Goal: Task Accomplishment & Management: Manage account settings

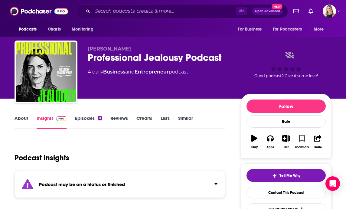
click at [336, 17] on div "Podcasts Charts Monitoring ⌘ K Open Advanced New For Business For Podcasters Mo…" at bounding box center [173, 11] width 346 height 22
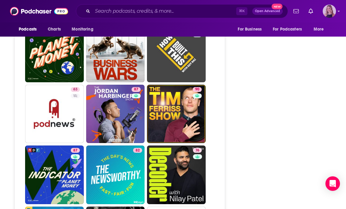
click at [334, 14] on img "Logged in as Ilana.Dvir" at bounding box center [329, 11] width 13 height 13
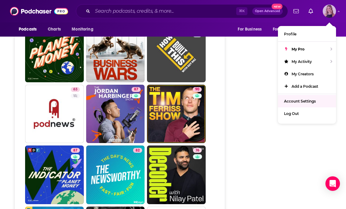
click at [300, 102] on span "Account Settings" at bounding box center [300, 101] width 32 height 5
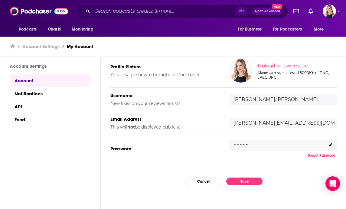
scroll to position [56, 0]
click at [329, 145] on icon at bounding box center [331, 146] width 4 height 4
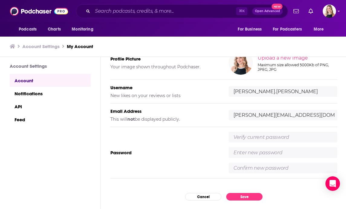
scroll to position [65, 0]
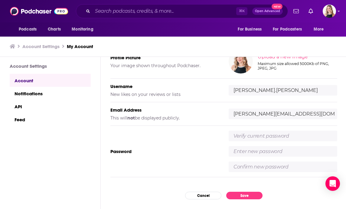
click at [290, 136] on input "text" at bounding box center [283, 136] width 109 height 11
type input "Hadleigh25!"
type input "j"
type input "Jbc123!"
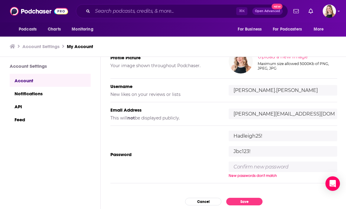
click at [277, 170] on input "text" at bounding box center [283, 166] width 109 height 11
type input "Jbc123!"
click at [257, 203] on div "My Account Credentials Profile Picture Your image shown throughout Podchaser. U…" at bounding box center [224, 133] width 246 height 152
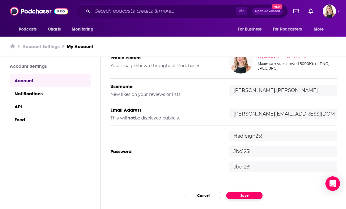
click at [253, 199] on button "Save" at bounding box center [244, 196] width 36 height 8
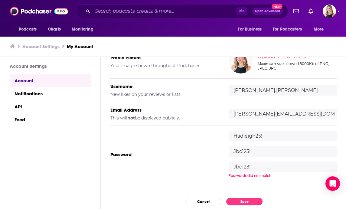
scroll to position [98, 0]
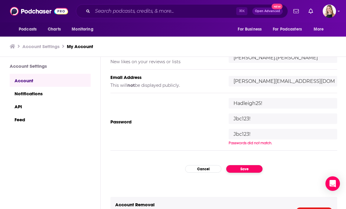
click at [248, 165] on button "Save" at bounding box center [244, 169] width 36 height 8
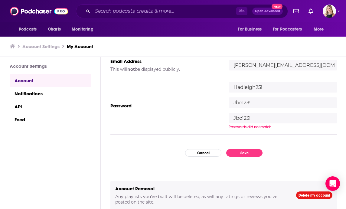
click at [259, 88] on input "Hadleigh25!" at bounding box center [283, 87] width 109 height 11
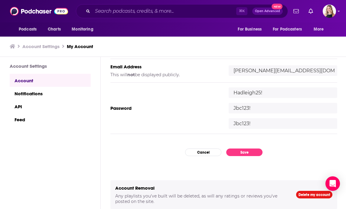
scroll to position [108, 0]
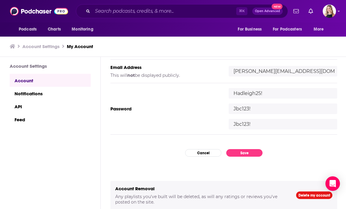
drag, startPoint x: 255, startPoint y: 117, endPoint x: 205, endPoint y: 116, distance: 50.2
click at [205, 116] on div "Password [SECURITY_DATA] Jbc123! Jbc123!" at bounding box center [223, 108] width 227 height 51
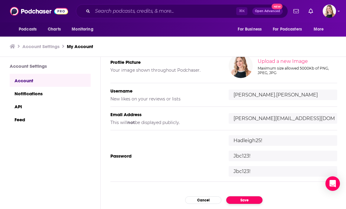
click at [238, 199] on button "Save" at bounding box center [244, 200] width 36 height 8
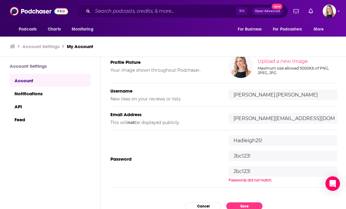
drag, startPoint x: 268, startPoint y: 141, endPoint x: 223, endPoint y: 143, distance: 45.1
click at [223, 143] on div "Password [SECURITY_DATA] Jbc123! Jbc123! Passwords did not match." at bounding box center [223, 158] width 227 height 57
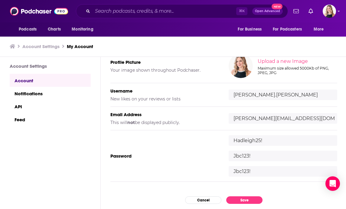
click at [260, 155] on input "Jbc123!" at bounding box center [283, 156] width 109 height 11
drag, startPoint x: 255, startPoint y: 169, endPoint x: 225, endPoint y: 169, distance: 30.5
click at [225, 169] on div "Password [SECURITY_DATA] Jbc123! Jbc123!" at bounding box center [223, 155] width 227 height 51
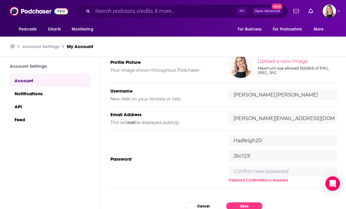
drag, startPoint x: 243, startPoint y: 157, endPoint x: 216, endPoint y: 157, distance: 26.9
click at [216, 157] on div "Password [SECURITY_DATA] Jbc123! Password Confirmation is required" at bounding box center [223, 158] width 227 height 57
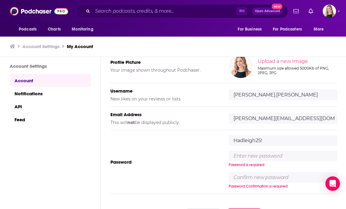
drag, startPoint x: 269, startPoint y: 145, endPoint x: 258, endPoint y: 144, distance: 10.3
click at [258, 144] on div "Hadleigh25! Password is required Password Confirmation is required" at bounding box center [283, 162] width 109 height 54
click at [238, 138] on input "Hadleigh25!" at bounding box center [283, 140] width 109 height 11
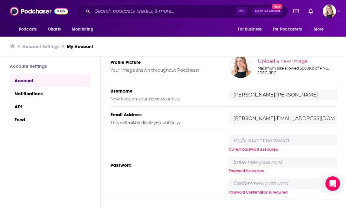
click at [199, 166] on div "Password Current password is required Password is required Password Confirmatio…" at bounding box center [223, 165] width 227 height 70
click at [333, 8] on img "Logged in as Ilana.Dvir" at bounding box center [329, 11] width 13 height 13
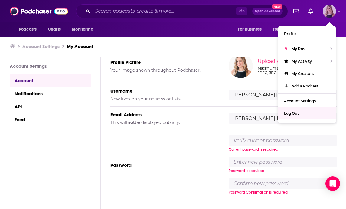
click at [297, 113] on span "Log Out" at bounding box center [291, 113] width 15 height 5
